Goal: Information Seeking & Learning: Learn about a topic

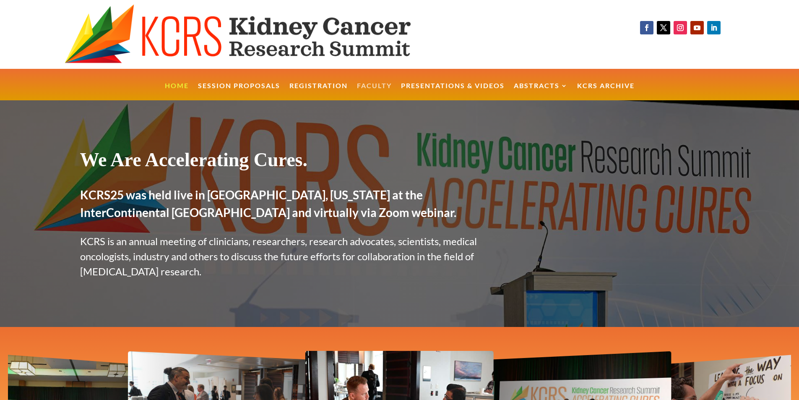
click at [380, 88] on link "Faculty" at bounding box center [374, 92] width 35 height 18
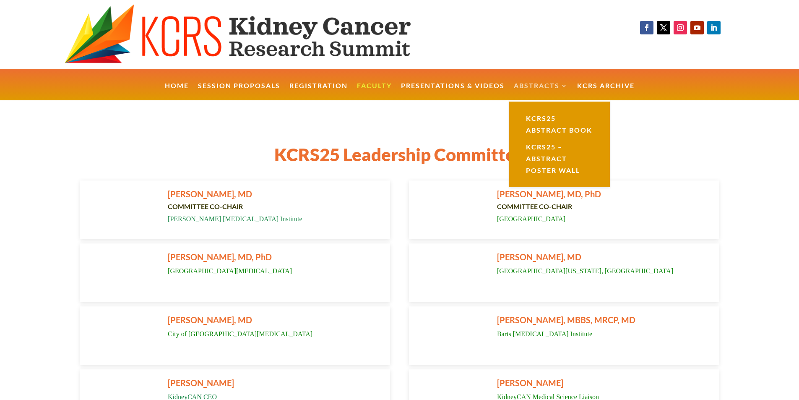
click at [551, 83] on link "Abstracts" at bounding box center [541, 92] width 54 height 18
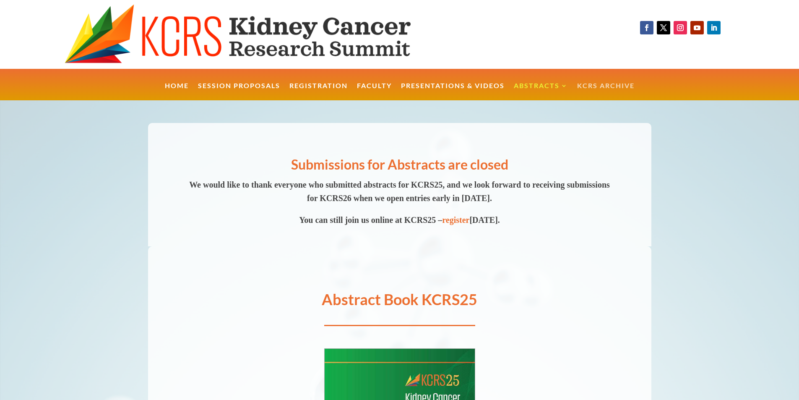
click at [594, 86] on link "KCRS Archive" at bounding box center [605, 92] width 57 height 18
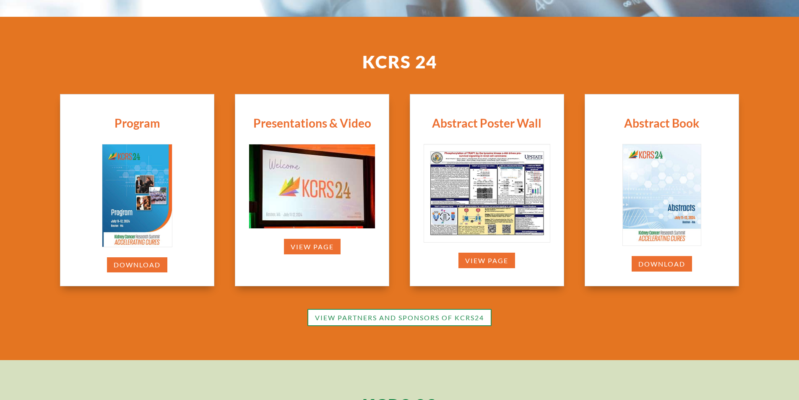
scroll to position [268, 0]
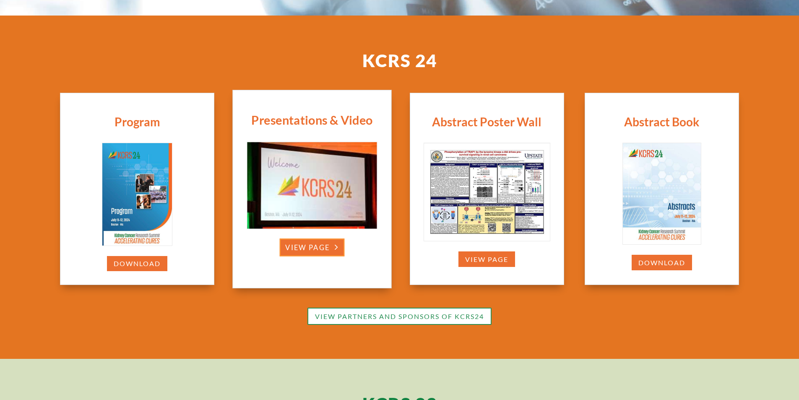
click at [324, 253] on link "view page" at bounding box center [312, 247] width 65 height 18
click at [351, 120] on span "Presentations & Video" at bounding box center [311, 119] width 121 height 15
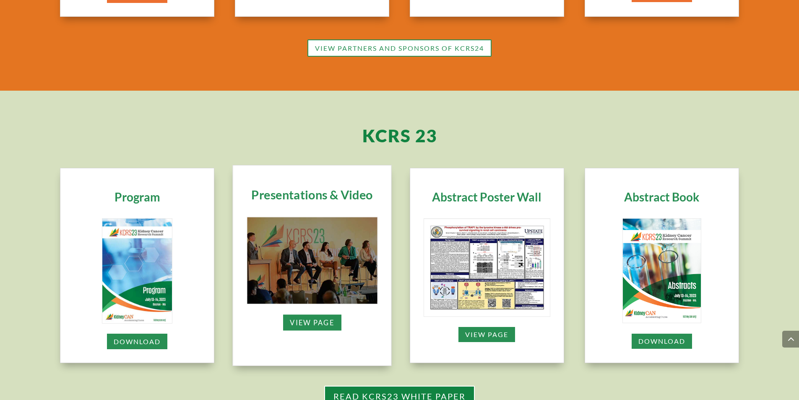
scroll to position [537, 0]
click at [341, 198] on span "Presentations & Video" at bounding box center [311, 194] width 121 height 15
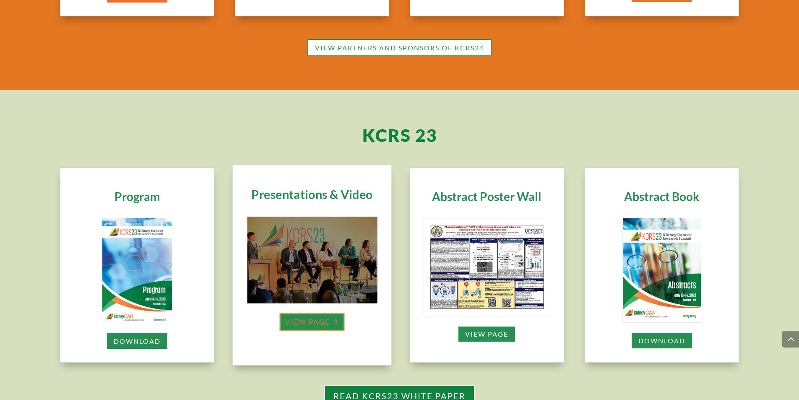
click at [308, 326] on link "view page" at bounding box center [312, 322] width 65 height 18
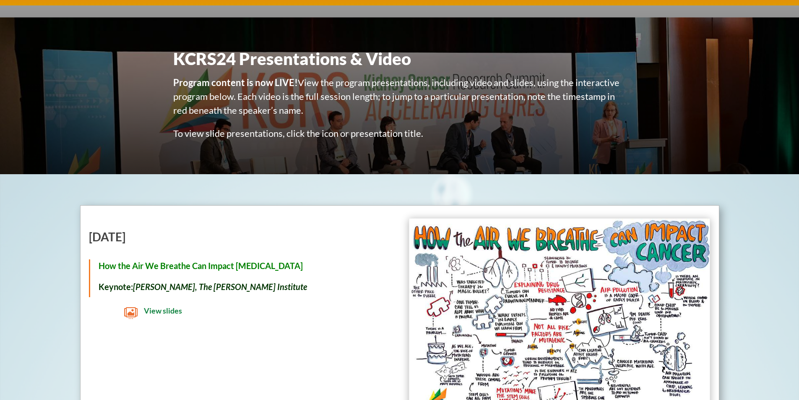
scroll to position [34, 0]
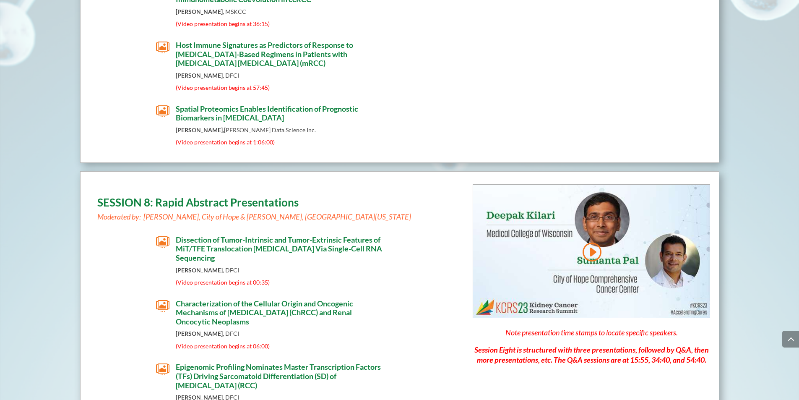
scroll to position [1439, 0]
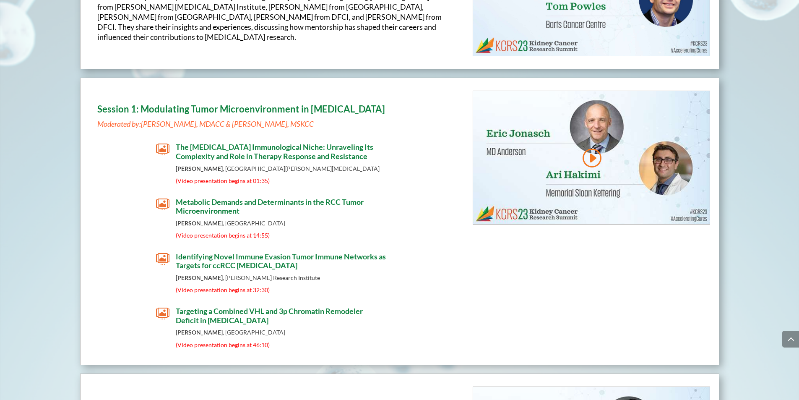
click at [212, 197] on span "Metabolic Demands and Determinants in the RCC Tumor Microenvironment" at bounding box center [270, 206] width 188 height 18
